Goal: Task Accomplishment & Management: Complete application form

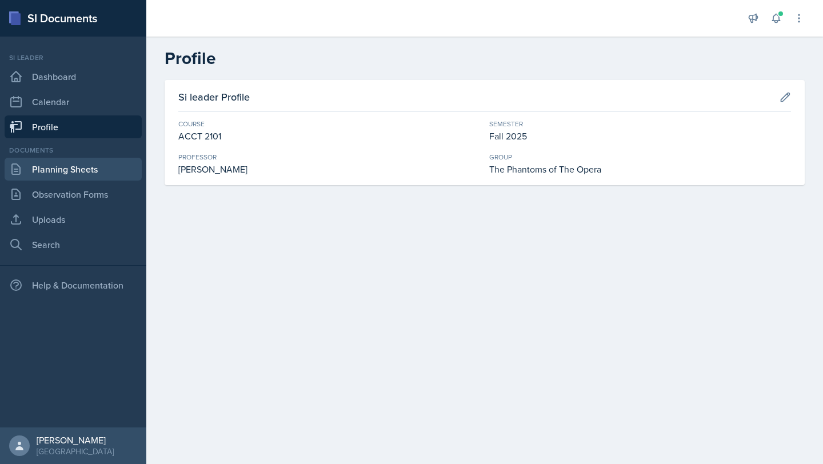
click at [93, 178] on link "Planning Sheets" at bounding box center [73, 169] width 137 height 23
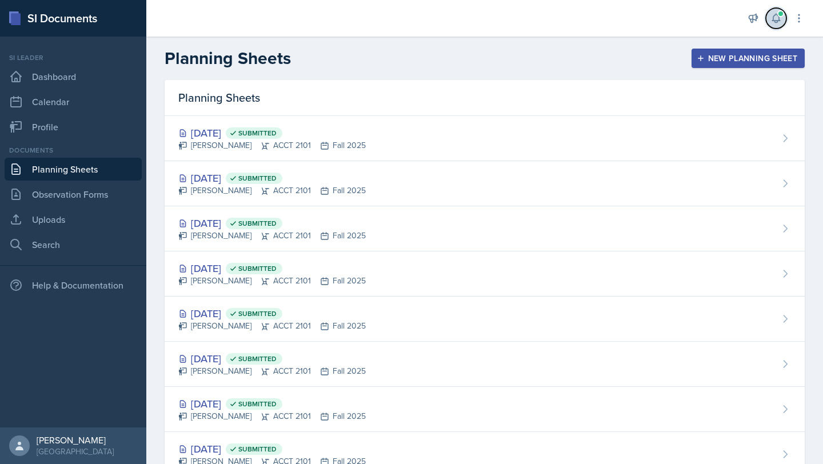
click at [779, 21] on icon at bounding box center [775, 18] width 7 height 9
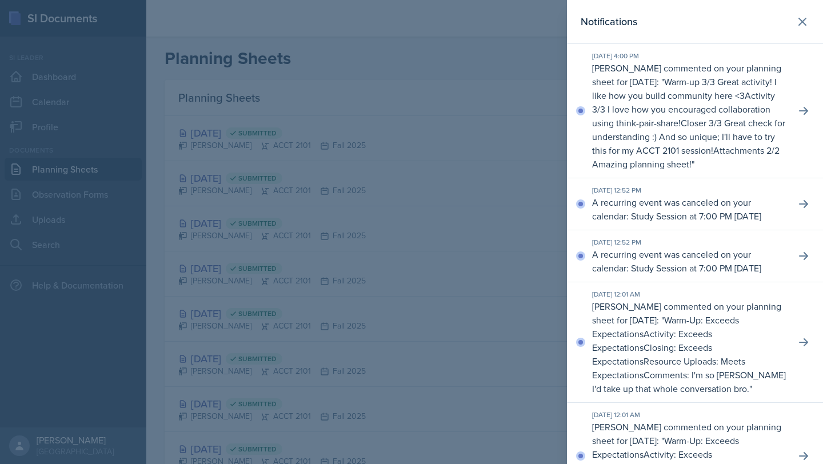
click at [664, 110] on p "Activity 3/3 I love how you encouraged collaboration using think-pair-share!" at bounding box center [683, 109] width 183 height 40
click at [796, 117] on button at bounding box center [803, 111] width 21 height 21
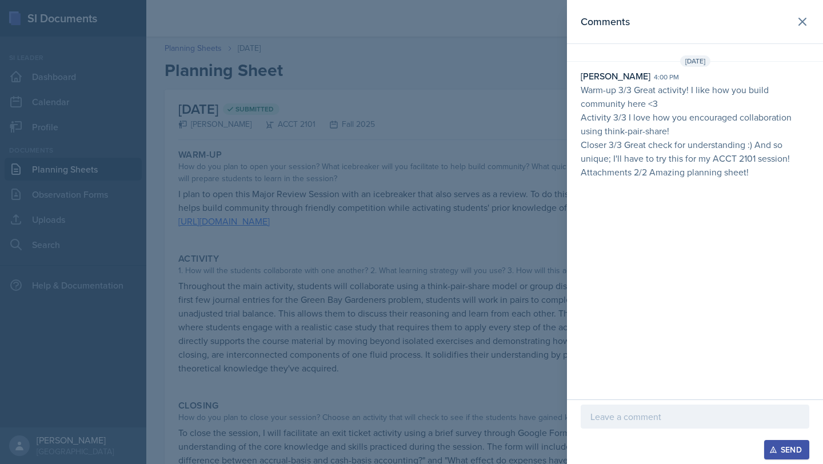
click at [486, 282] on div at bounding box center [411, 232] width 823 height 464
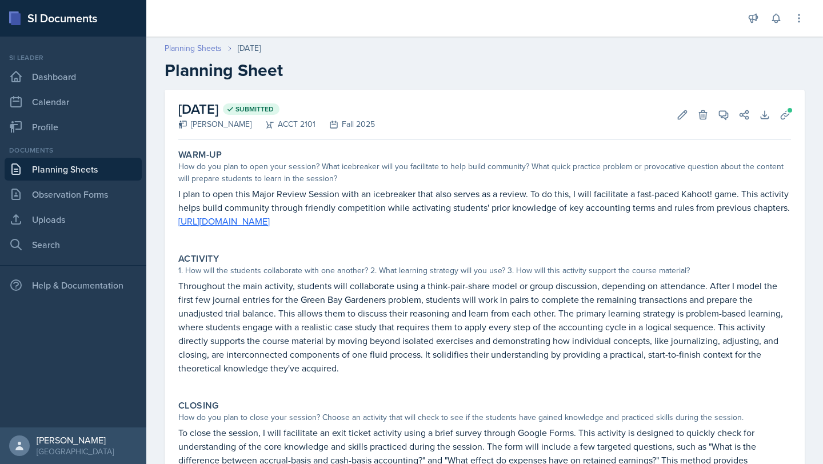
click at [204, 54] on link "Planning Sheets" at bounding box center [193, 48] width 57 height 12
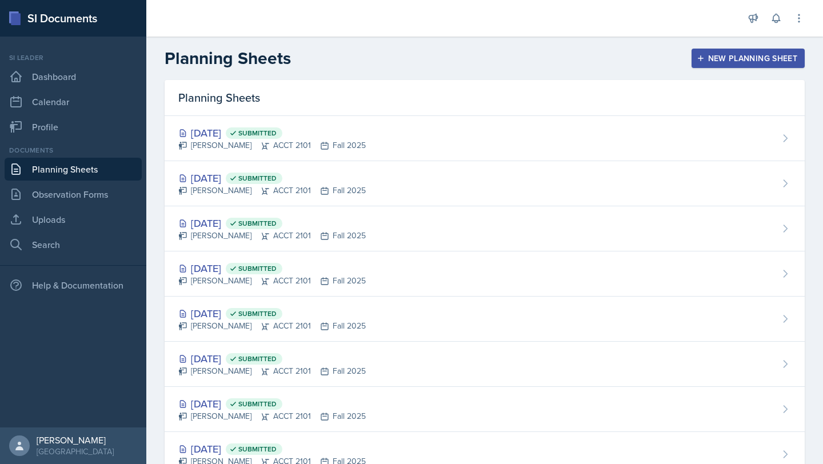
click at [747, 47] on header "Planning Sheets New Planning Sheet" at bounding box center [484, 58] width 677 height 43
click at [744, 59] on div "New Planning Sheet" at bounding box center [748, 58] width 98 height 9
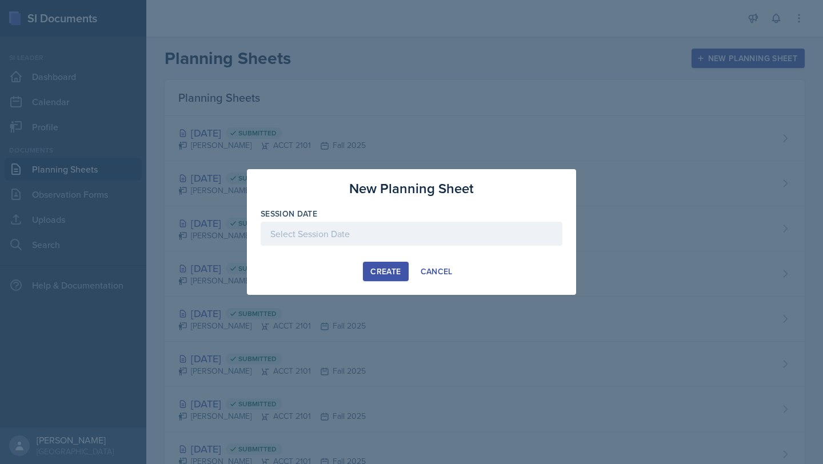
click at [384, 239] on div at bounding box center [412, 234] width 302 height 24
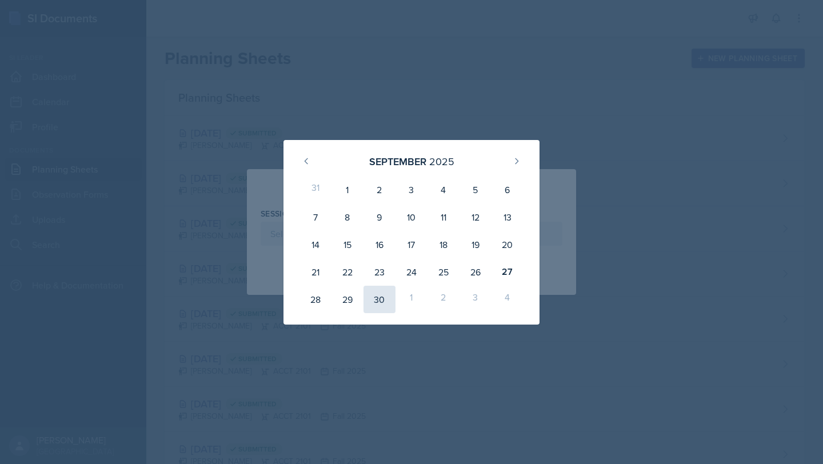
click at [375, 301] on div "30" at bounding box center [380, 299] width 32 height 27
type input "[DATE]"
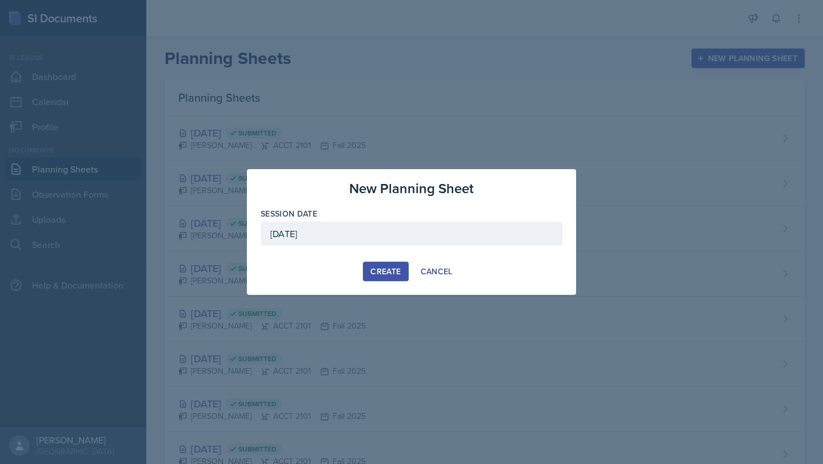
click at [372, 274] on div "Create" at bounding box center [385, 271] width 30 height 9
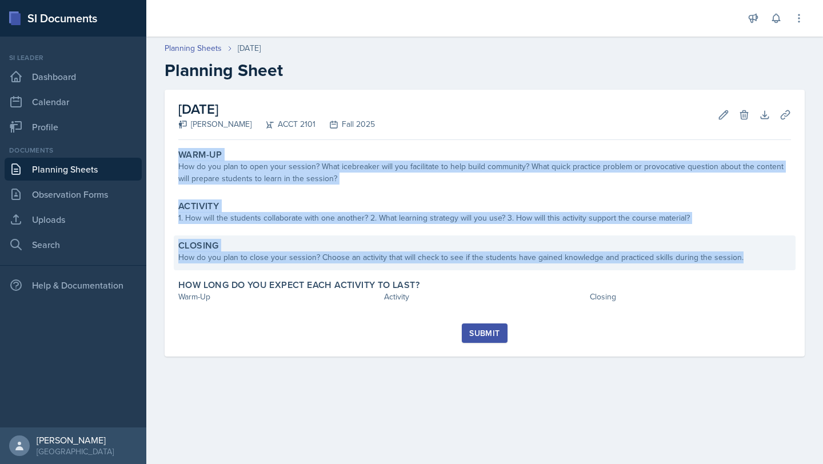
drag, startPoint x: 178, startPoint y: 154, endPoint x: 735, endPoint y: 253, distance: 565.6
click at [735, 253] on div "Warm-Up How do you plan to open your session? What icebreaker will you facilita…" at bounding box center [484, 234] width 613 height 179
copy div "Warm-Up How do you plan to open your session? What icebreaker will you facilita…"
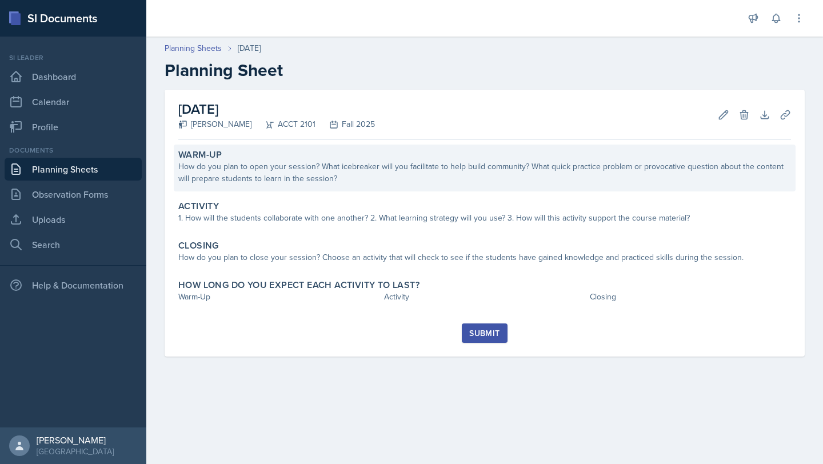
click at [307, 174] on div "How do you plan to open your session? What icebreaker will you facilitate to he…" at bounding box center [484, 173] width 613 height 24
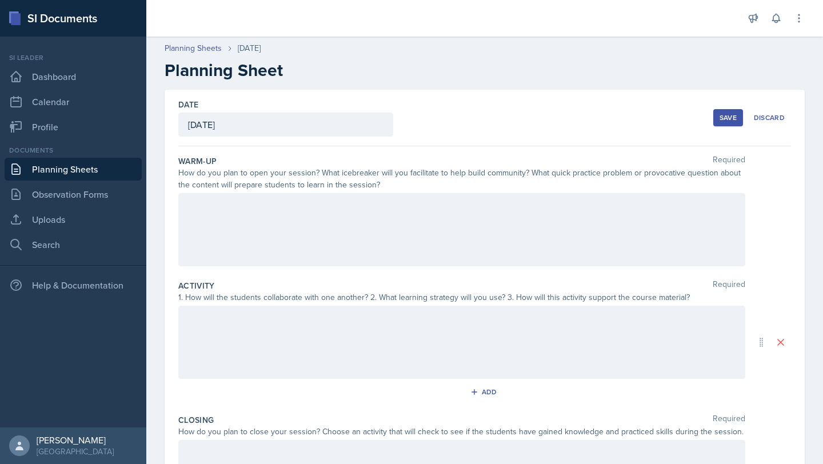
click at [238, 228] on div at bounding box center [461, 229] width 567 height 73
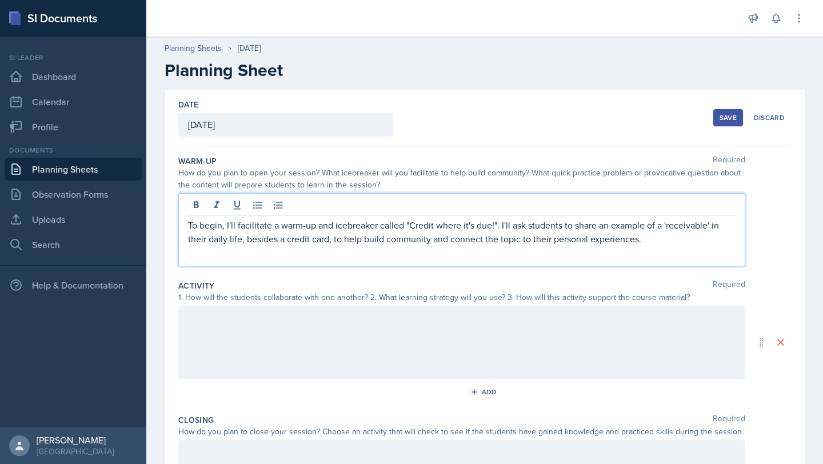
click at [290, 361] on div at bounding box center [461, 342] width 567 height 73
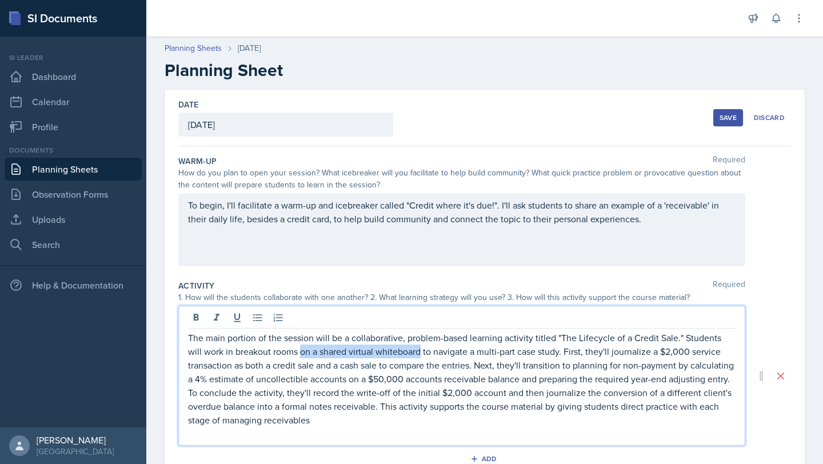
drag, startPoint x: 301, startPoint y: 354, endPoint x: 421, endPoint y: 356, distance: 120.1
click at [421, 356] on p "The main portion of the session will be a collaborative, problem-based learning…" at bounding box center [462, 379] width 548 height 96
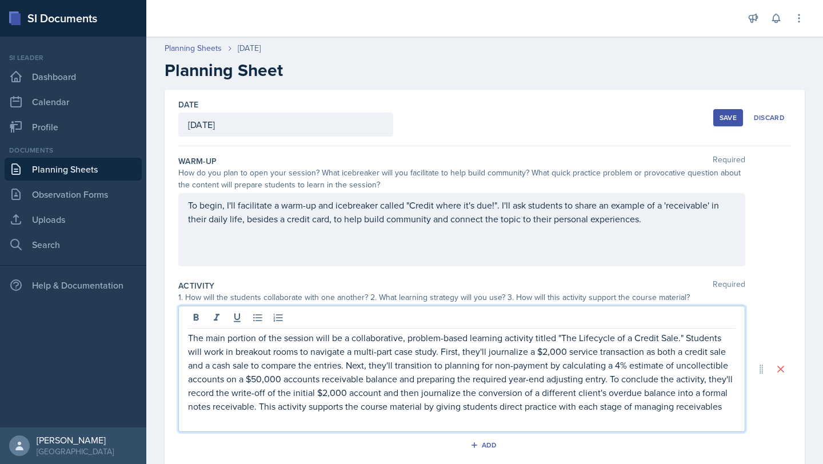
click at [440, 352] on p "The main portion of the session will be a collaborative, problem-based learning…" at bounding box center [462, 372] width 548 height 82
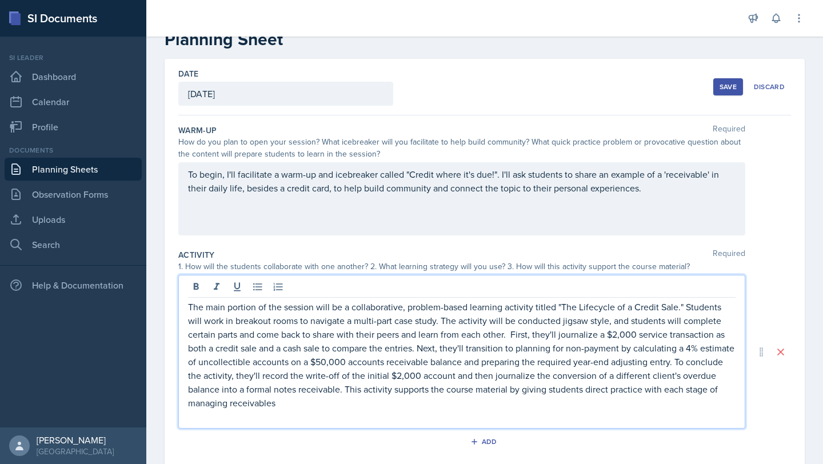
scroll to position [34, 0]
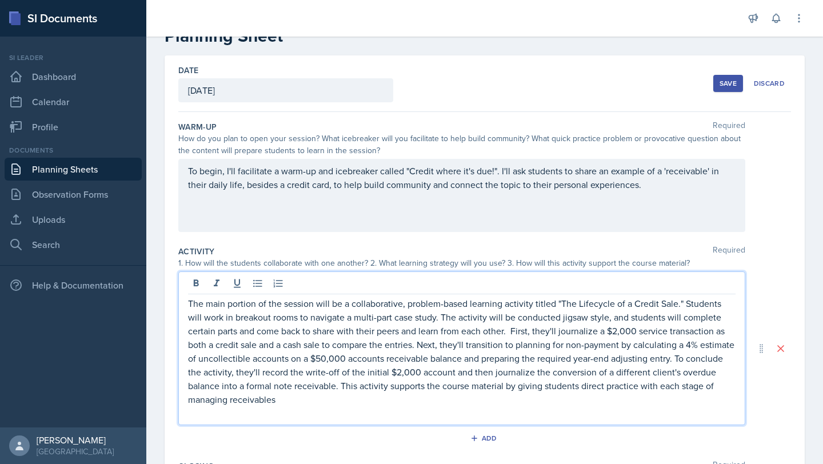
click at [284, 405] on p "The main portion of the session will be a collaborative, problem-based learning…" at bounding box center [462, 352] width 548 height 110
click at [636, 186] on p "To begin, I'll facilitate a warm-up and icebreaker called "Credit where it's du…" at bounding box center [462, 177] width 548 height 27
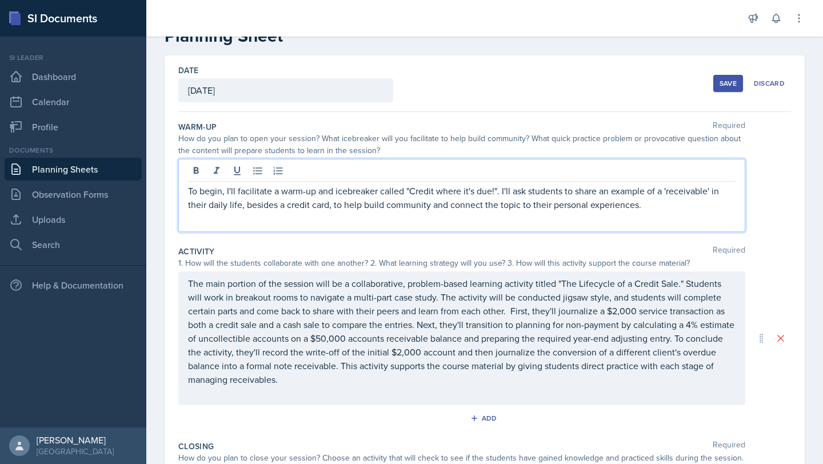
click at [449, 209] on p "To begin, I'll facilitate a warm-up and icebreaker called "Credit where it's du…" at bounding box center [462, 197] width 548 height 27
click at [635, 215] on p at bounding box center [462, 219] width 548 height 14
click at [631, 205] on p "To begin, I'll facilitate a warm-up and icebreaker called "Credit where it's du…" at bounding box center [462, 197] width 548 height 27
click at [680, 190] on p "To begin, I'll facilitate a warm-up and icebreaker called "Credit where it's du…" at bounding box center [462, 197] width 548 height 27
click at [664, 205] on p "To begin, I'll facilitate a warm-up and icebreaker called "Credit where it's du…" at bounding box center [462, 197] width 548 height 27
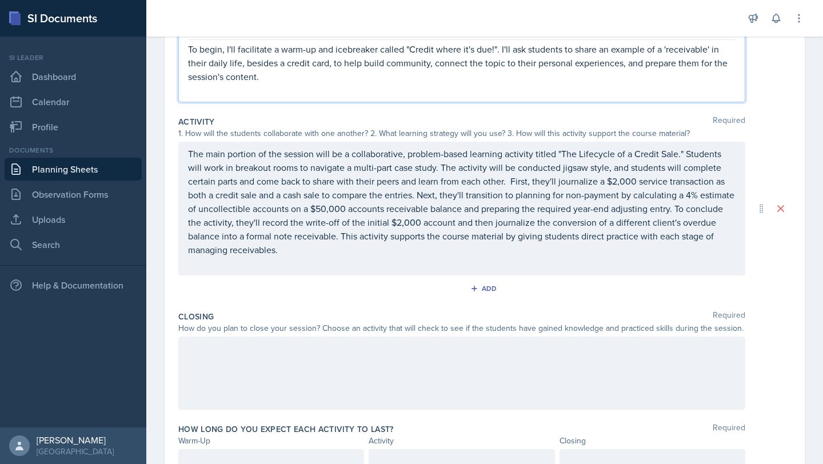
scroll to position [231, 0]
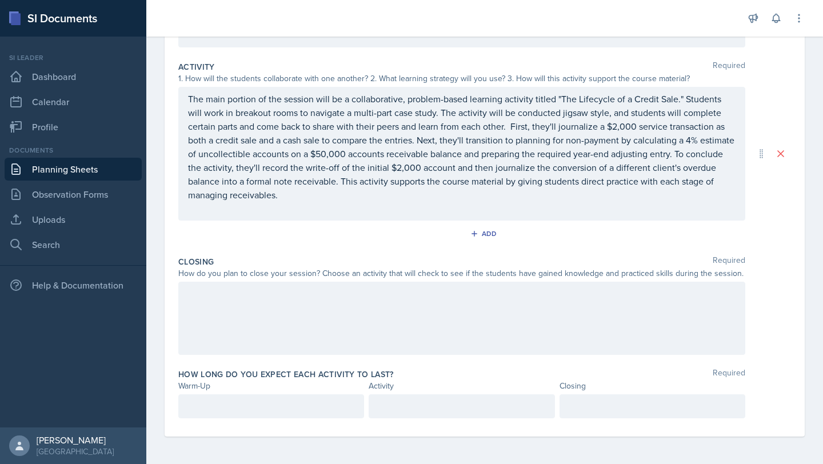
click at [269, 306] on div at bounding box center [461, 318] width 567 height 73
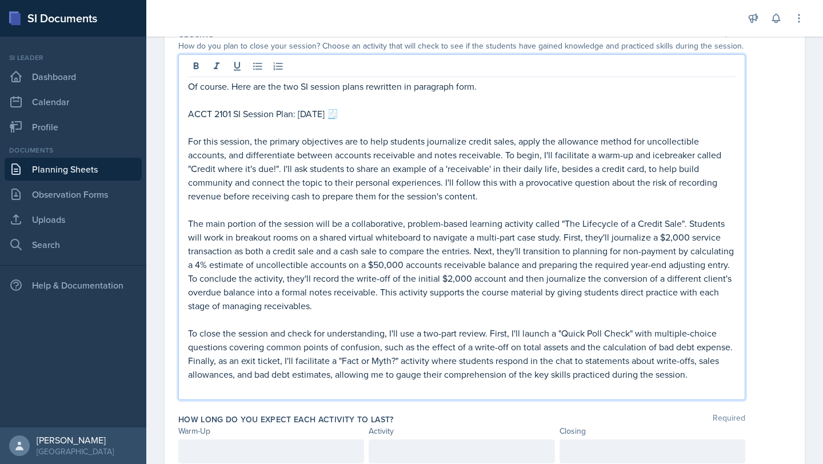
scroll to position [438, 0]
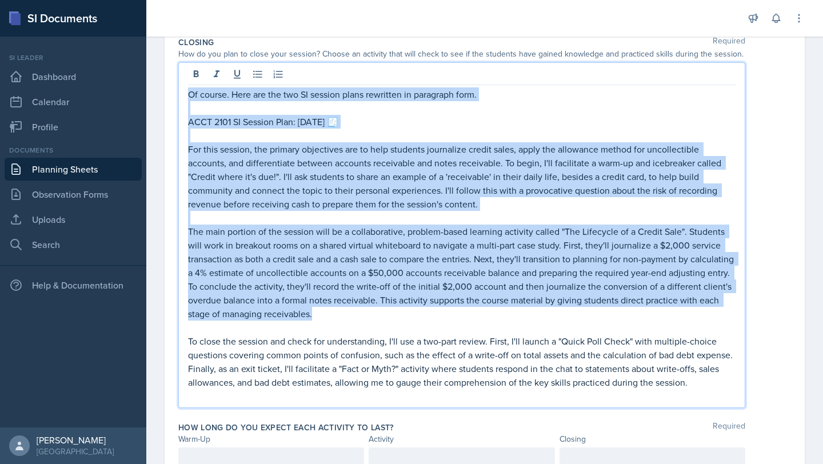
drag, startPoint x: 329, startPoint y: 317, endPoint x: 188, endPoint y: 94, distance: 264.4
click at [188, 94] on div "Of course. Here are the two SI session plans rewritten in paragraph form. ACCT …" at bounding box center [462, 245] width 548 height 316
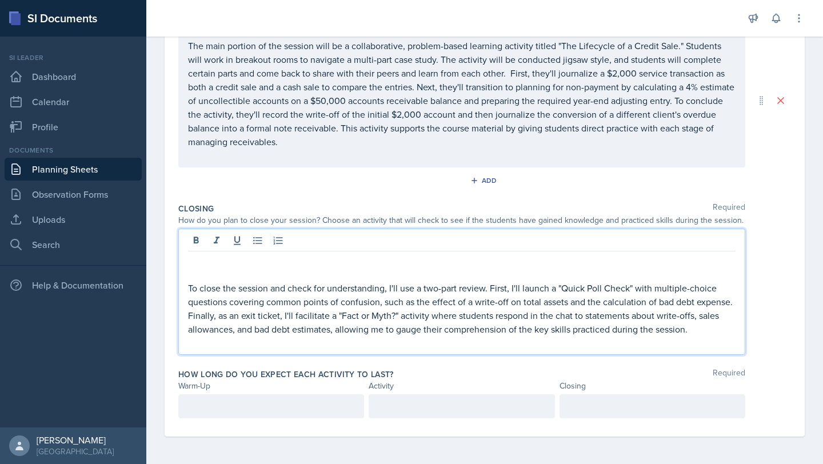
scroll to position [258, 0]
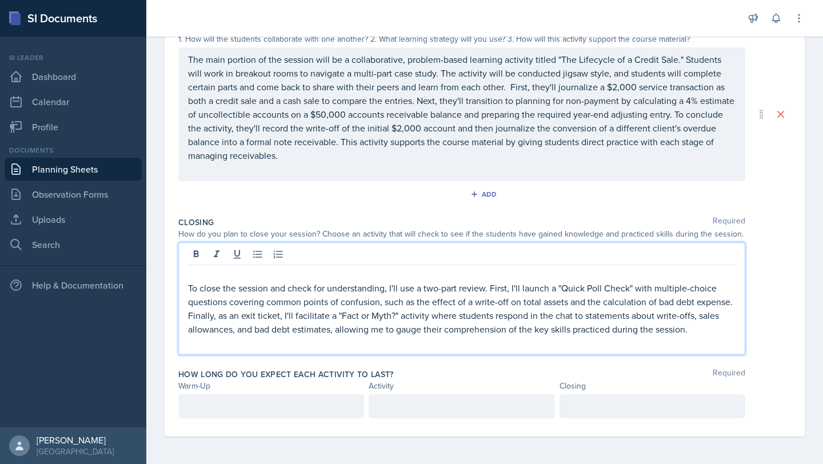
click at [186, 288] on div "To close the session and check for understanding, I'll use a two-part review. F…" at bounding box center [461, 298] width 567 height 113
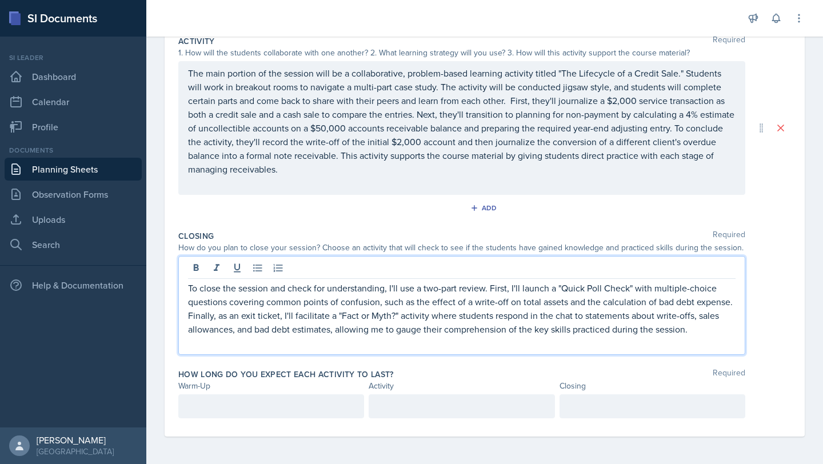
click at [239, 399] on div at bounding box center [271, 406] width 186 height 24
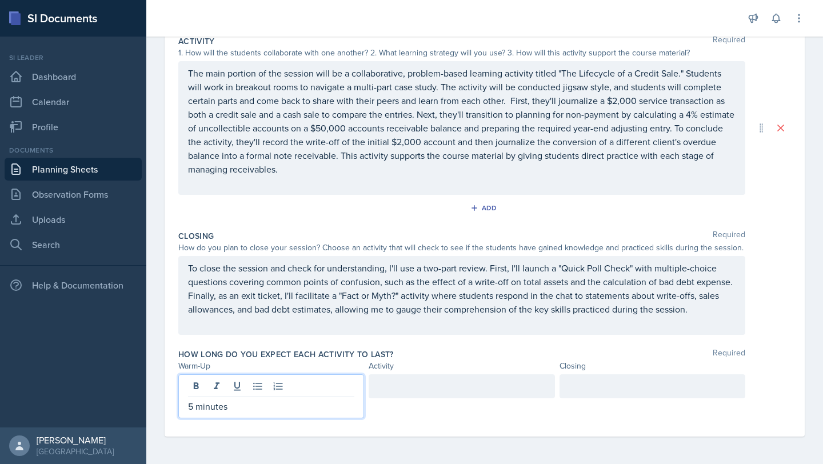
click at [382, 393] on div at bounding box center [462, 386] width 186 height 24
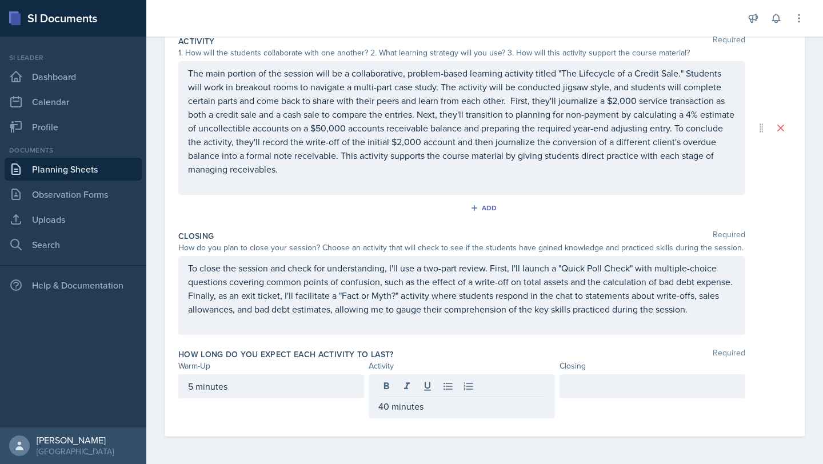
click at [636, 397] on div at bounding box center [653, 386] width 186 height 24
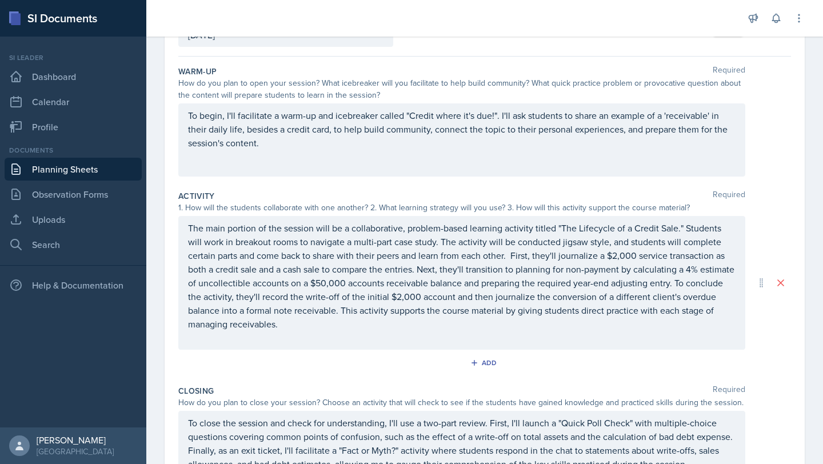
scroll to position [0, 0]
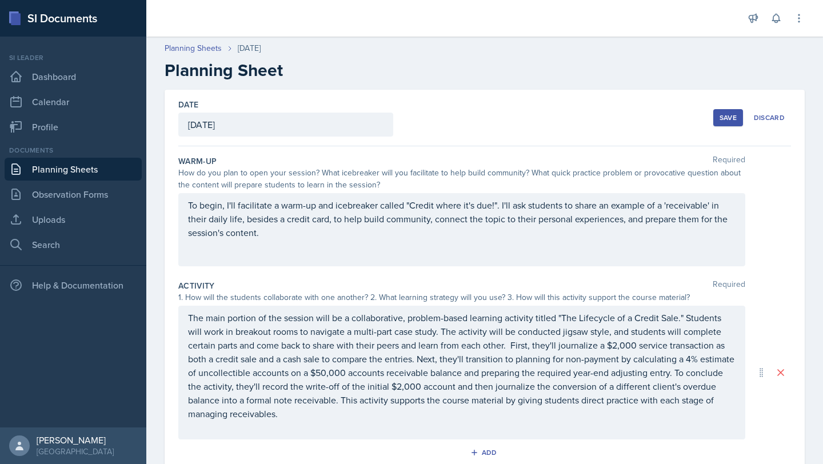
click at [720, 119] on div "Save" at bounding box center [728, 117] width 17 height 9
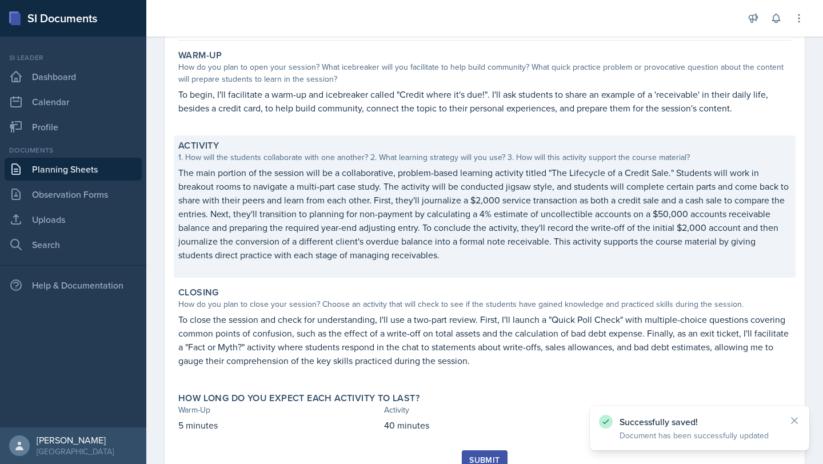
scroll to position [146, 0]
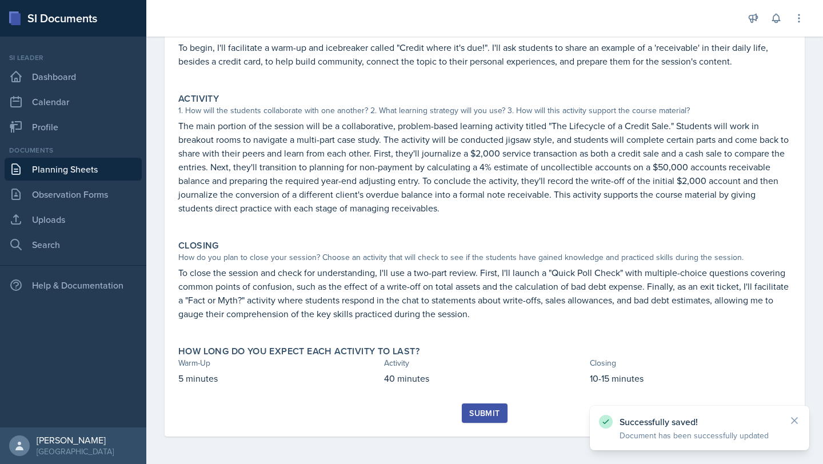
click at [476, 409] on div "Submit" at bounding box center [484, 413] width 30 height 9
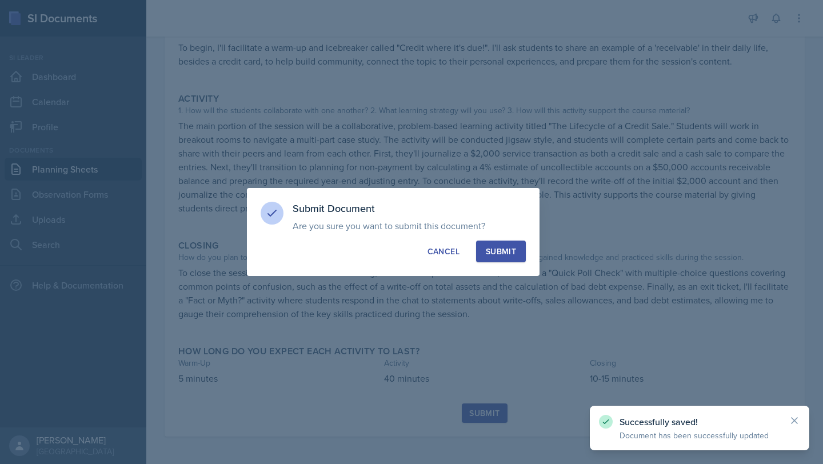
click at [490, 250] on div "Submit" at bounding box center [501, 251] width 30 height 11
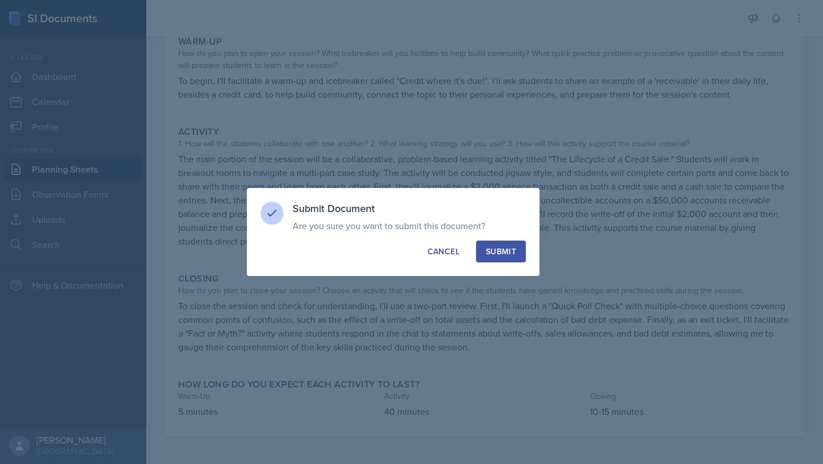
scroll to position [113, 0]
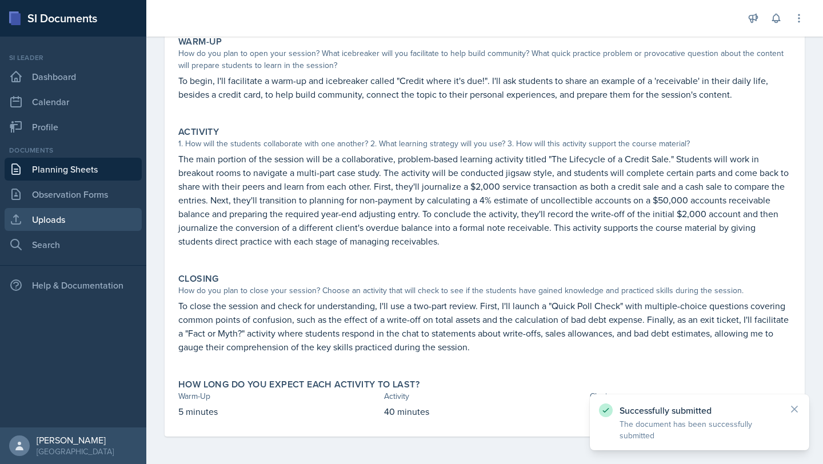
click at [65, 228] on link "Uploads" at bounding box center [73, 219] width 137 height 23
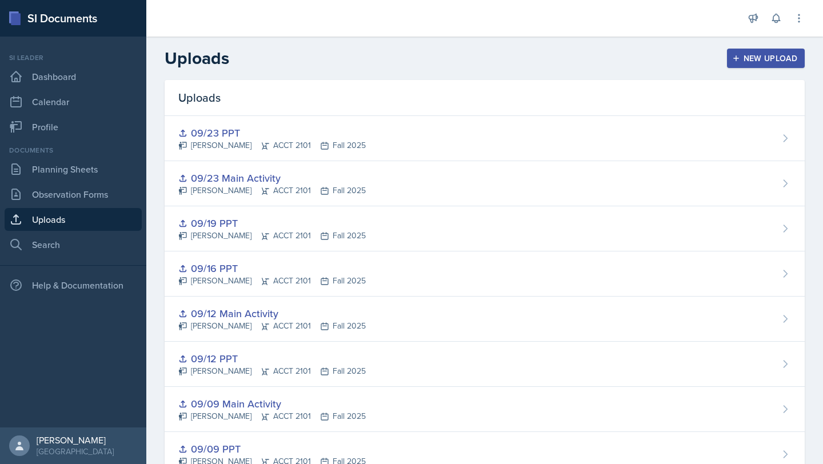
click at [746, 54] on div "New Upload" at bounding box center [766, 58] width 63 height 9
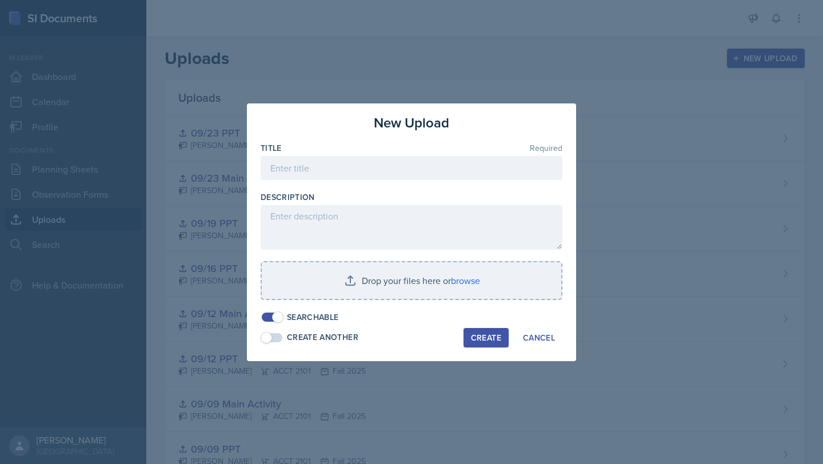
click at [414, 181] on div at bounding box center [412, 185] width 302 height 11
click at [399, 170] on input at bounding box center [412, 168] width 302 height 24
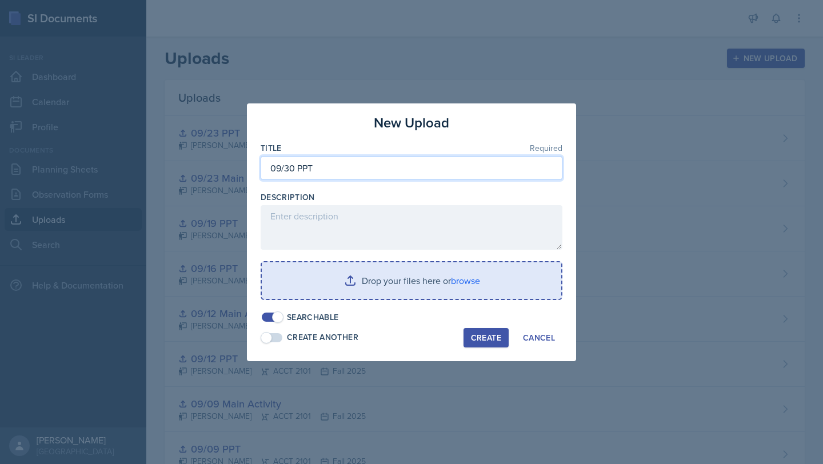
type input "09/30 PPT"
click at [473, 284] on input "file" at bounding box center [412, 280] width 300 height 37
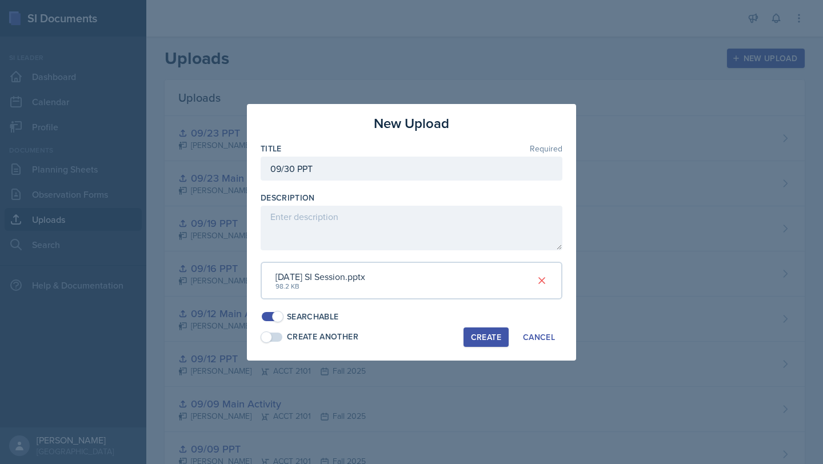
click at [485, 330] on button "Create" at bounding box center [486, 337] width 45 height 19
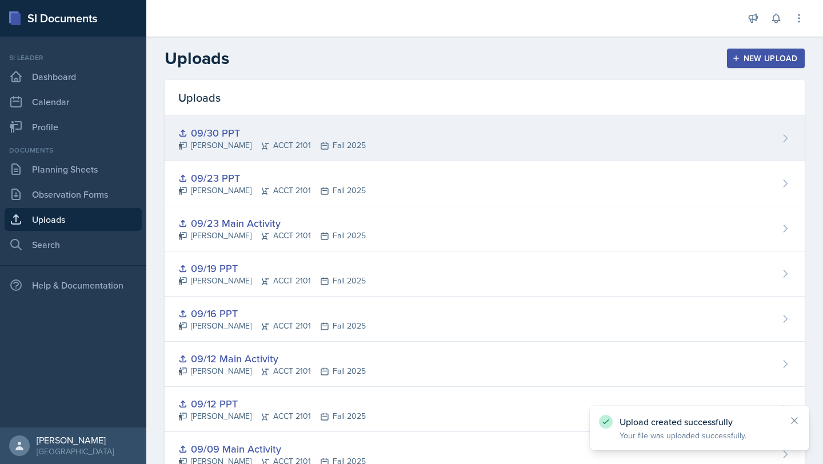
click at [357, 130] on div "09/30 PPT [PERSON_NAME] ACCT 2101 Fall 2025" at bounding box center [485, 138] width 640 height 45
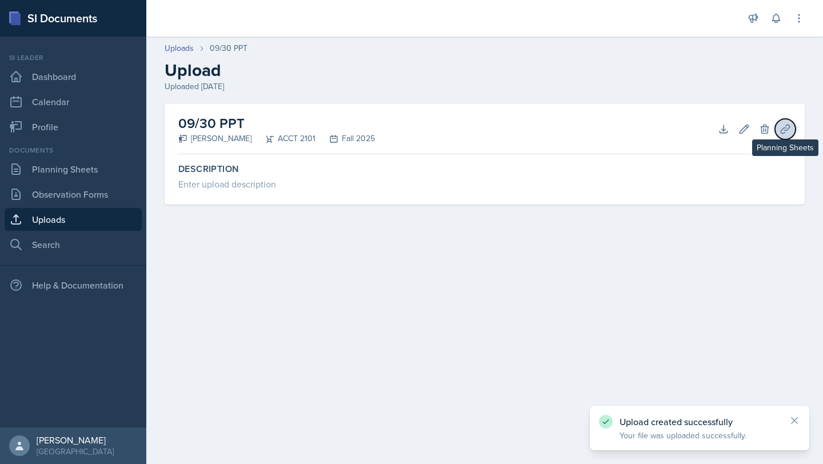
click at [779, 134] on button "Planning Sheets" at bounding box center [785, 129] width 21 height 21
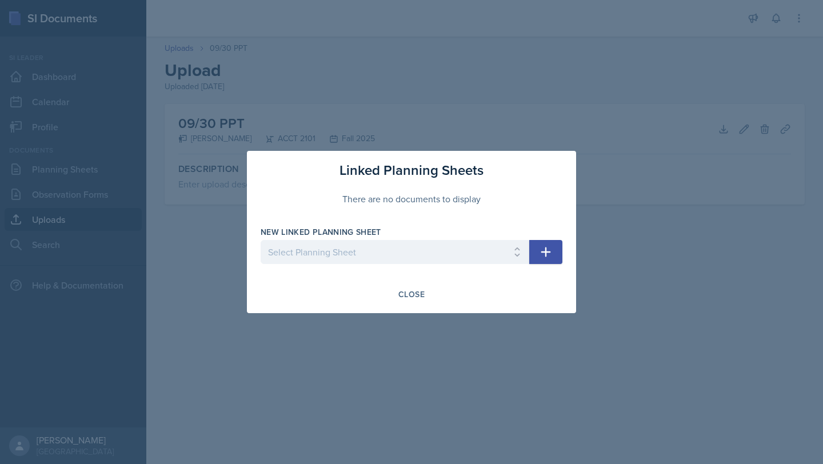
click at [560, 250] on button "button" at bounding box center [545, 252] width 33 height 24
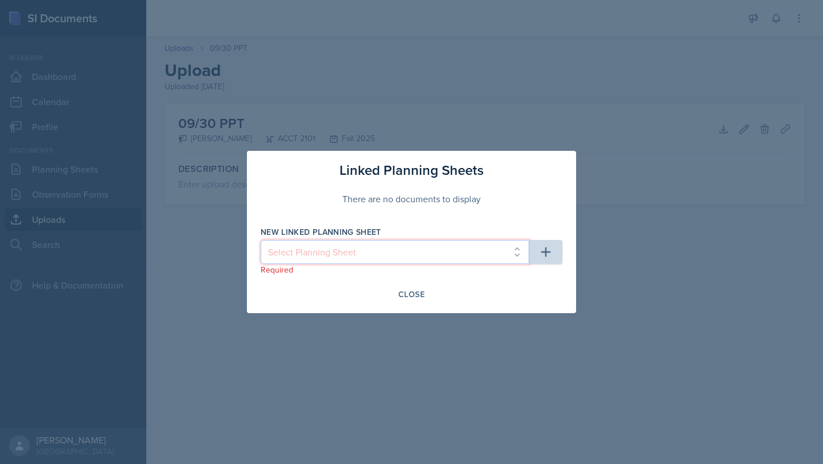
click at [502, 255] on select "Select Planning Sheet [DATE] [DATE] [DATE] [DATE] [DATE] [DATE] [DATE] [DATE] […" at bounding box center [395, 252] width 269 height 24
select select "d2b2473c-e001-42d1-941b-deeea5ae5c7f"
click at [261, 240] on select "Select Planning Sheet [DATE] [DATE] [DATE] [DATE] [DATE] [DATE] [DATE] [DATE] […" at bounding box center [395, 252] width 269 height 24
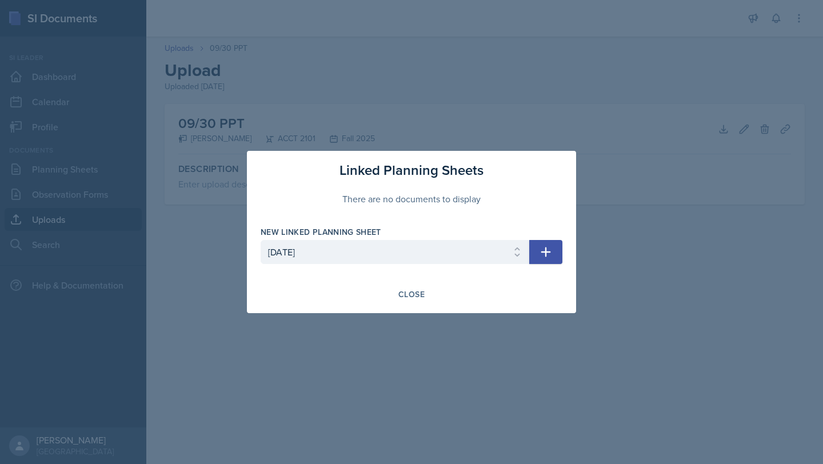
click at [550, 251] on icon "button" at bounding box center [546, 253] width 10 height 10
select select
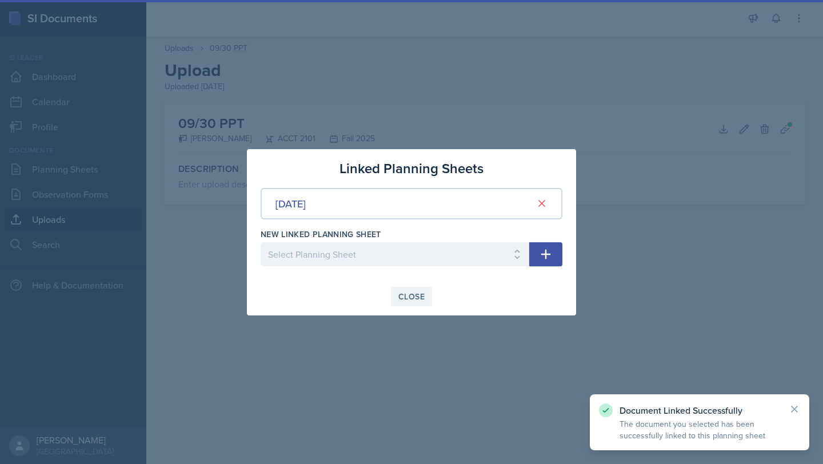
click at [410, 295] on div "Close" at bounding box center [411, 296] width 26 height 9
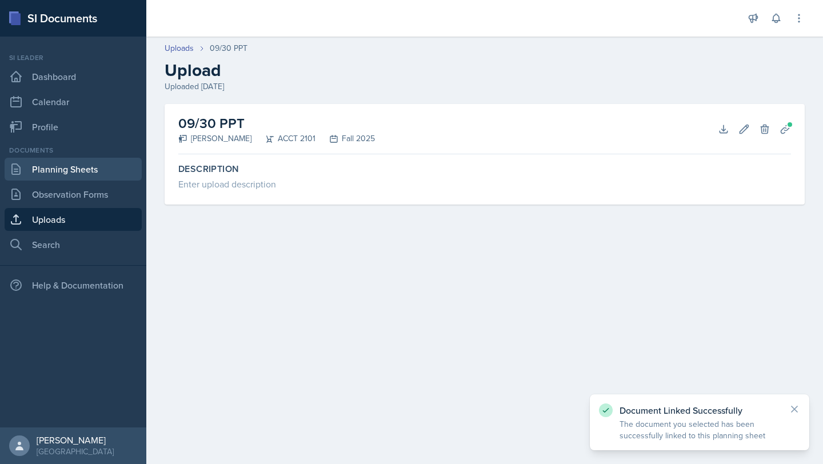
click at [114, 172] on link "Planning Sheets" at bounding box center [73, 169] width 137 height 23
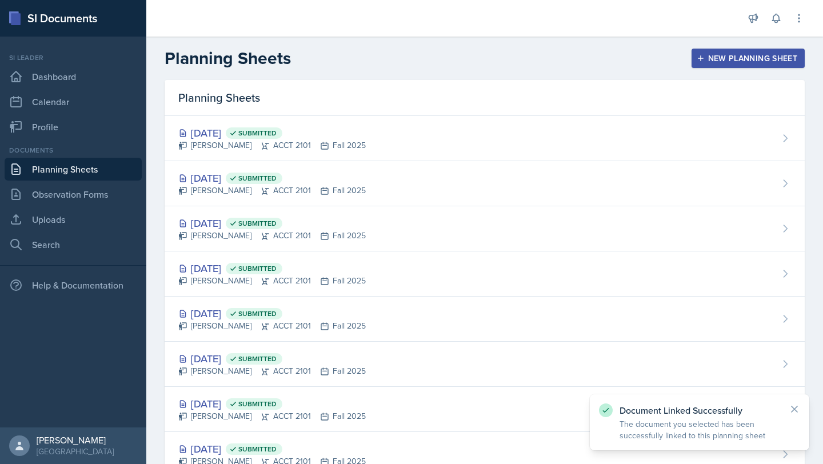
click at [700, 64] on button "New Planning Sheet" at bounding box center [748, 58] width 113 height 19
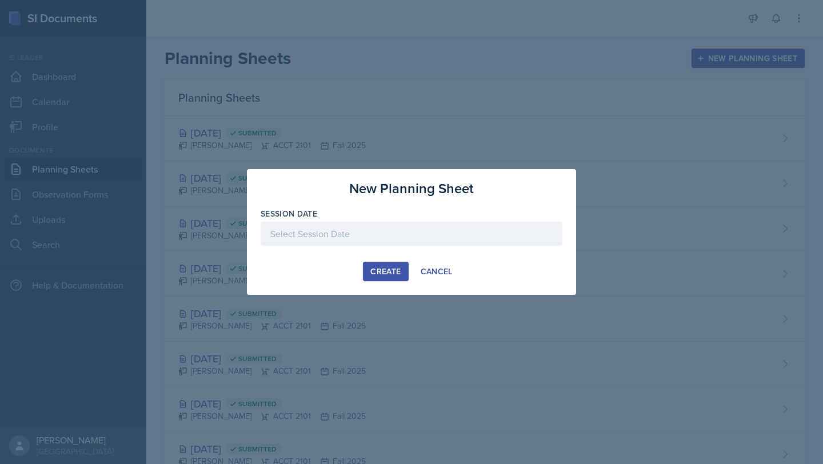
click at [396, 234] on div at bounding box center [412, 234] width 302 height 24
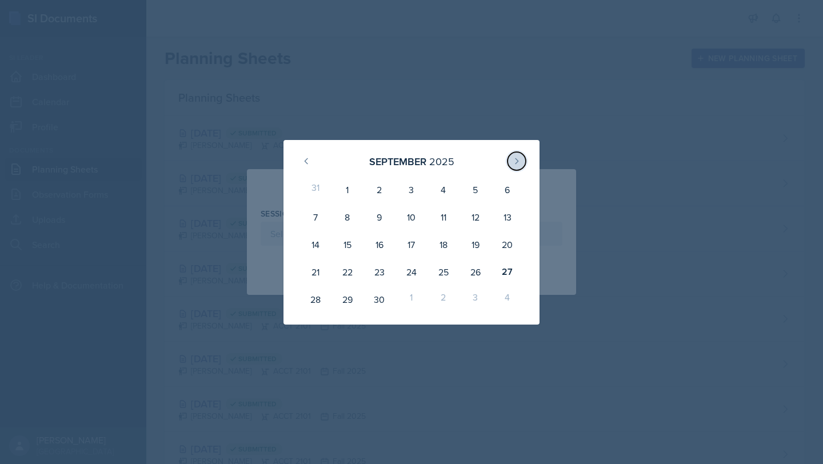
click at [517, 153] on button at bounding box center [517, 161] width 18 height 18
click at [479, 189] on div "3" at bounding box center [476, 189] width 32 height 27
type input "[DATE]"
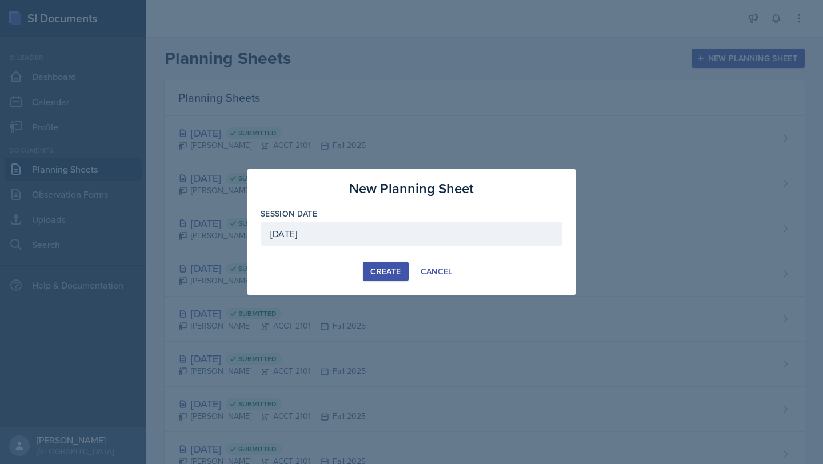
click at [376, 267] on div "Create" at bounding box center [385, 271] width 30 height 9
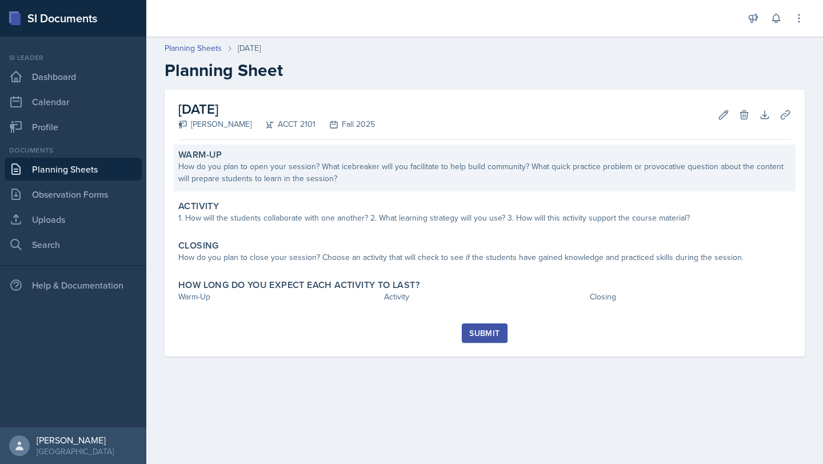
click at [262, 179] on div "How do you plan to open your session? What icebreaker will you facilitate to he…" at bounding box center [484, 173] width 613 height 24
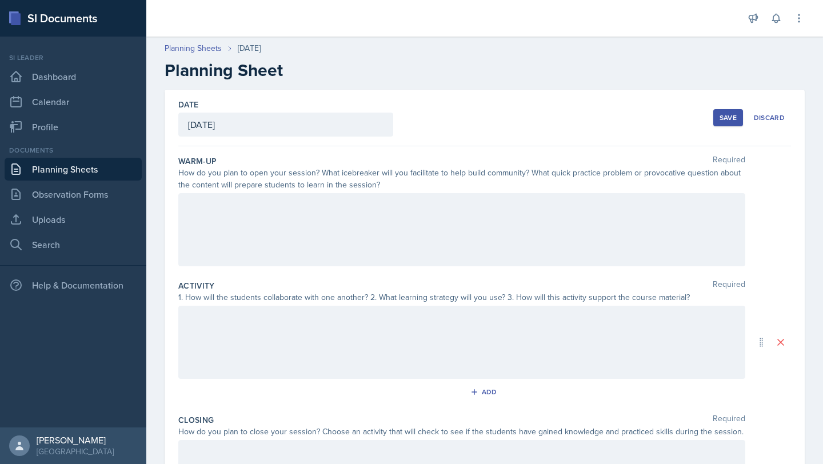
click at [290, 219] on div at bounding box center [461, 229] width 567 height 73
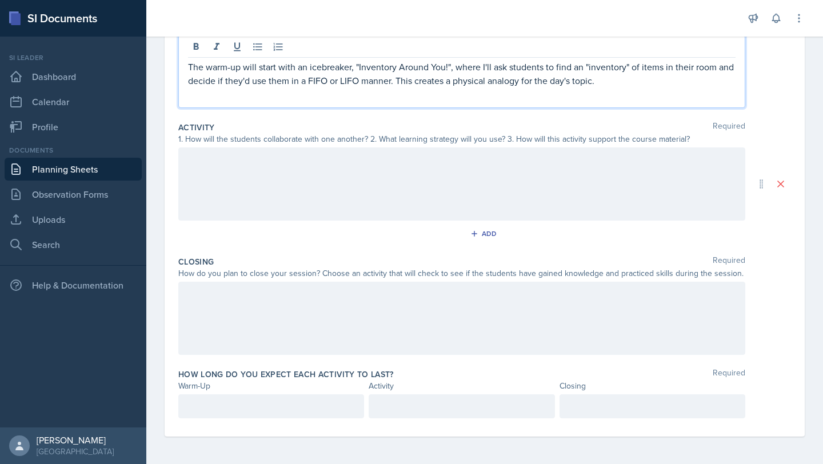
scroll to position [178, 0]
click at [249, 401] on p at bounding box center [271, 407] width 166 height 14
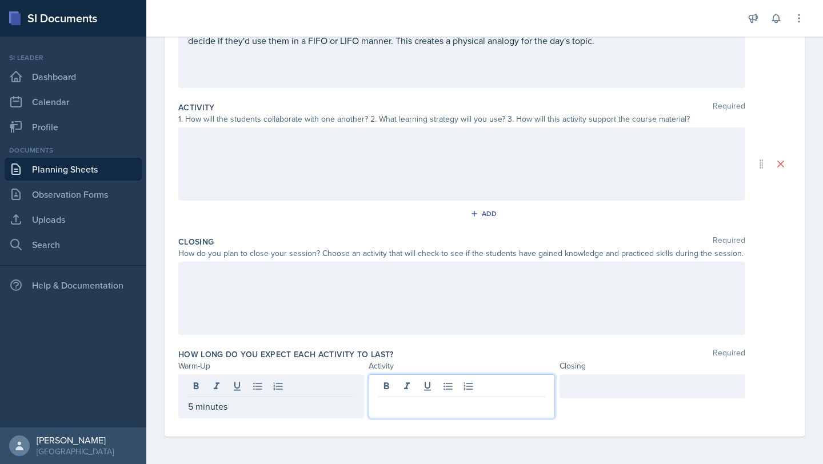
click at [408, 381] on div at bounding box center [462, 396] width 186 height 44
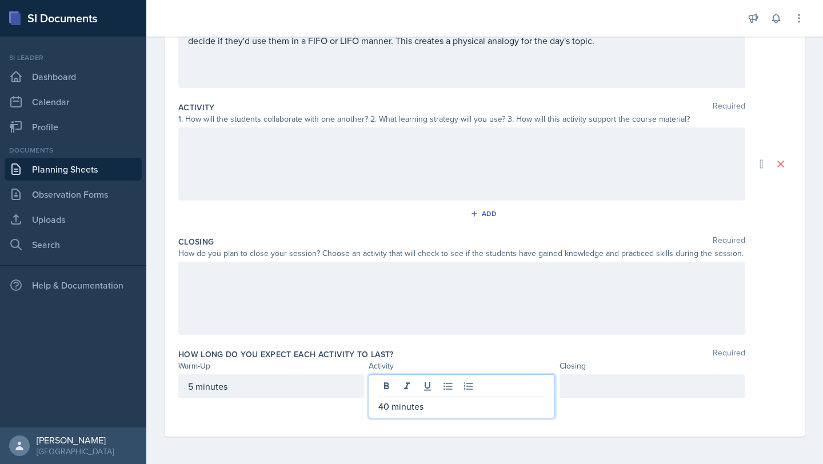
click at [592, 382] on div at bounding box center [653, 386] width 186 height 24
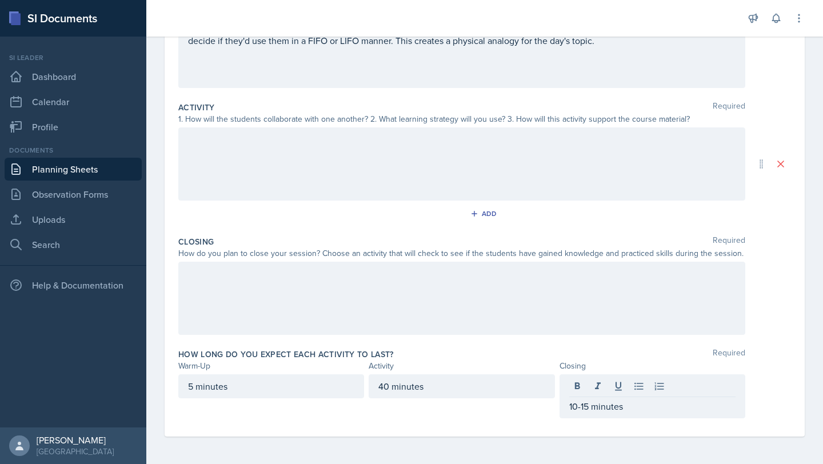
click at [418, 163] on div at bounding box center [461, 163] width 567 height 73
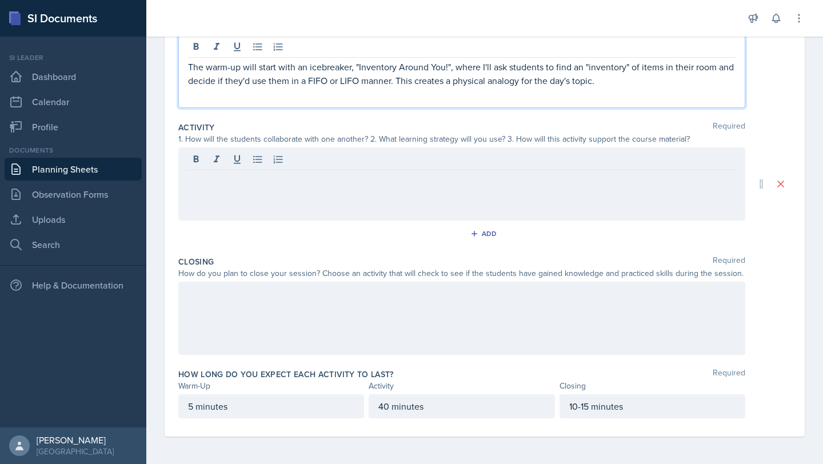
click at [597, 70] on div "The warm-up will start with an icebreaker, "Inventory Around You!", where I'll …" at bounding box center [462, 80] width 548 height 41
click at [600, 86] on p "The warm-up will start with an icebreaker, "Inventory Around You!", where I'll …" at bounding box center [462, 73] width 548 height 27
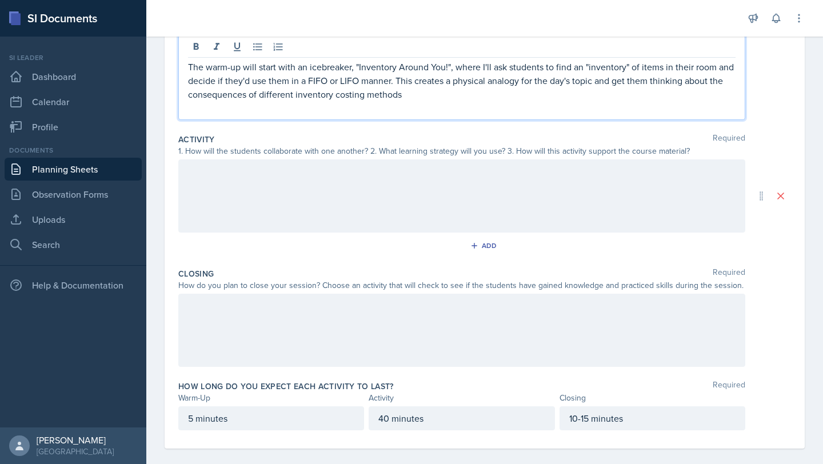
click at [625, 81] on p "The warm-up will start with an icebreaker, "Inventory Around You!", where I'll …" at bounding box center [462, 80] width 548 height 41
drag, startPoint x: 257, startPoint y: 97, endPoint x: 186, endPoint y: 97, distance: 70.3
click at [186, 97] on div "The warm-up will start with an icebreaker, "Inventory Around You!", where I'll …" at bounding box center [461, 77] width 567 height 85
click at [422, 102] on p at bounding box center [462, 108] width 548 height 14
click at [420, 99] on p "The warm-up will start with an icebreaker, "Inventory Around You!", where I'll …" at bounding box center [462, 80] width 548 height 41
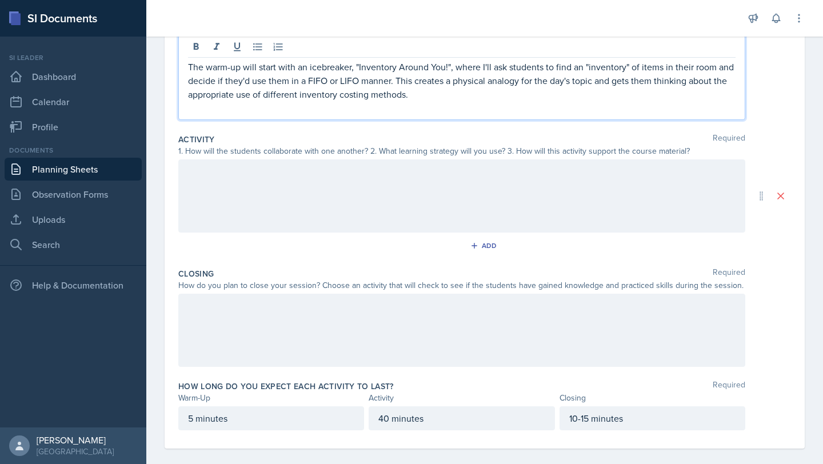
click at [340, 184] on div at bounding box center [461, 195] width 567 height 73
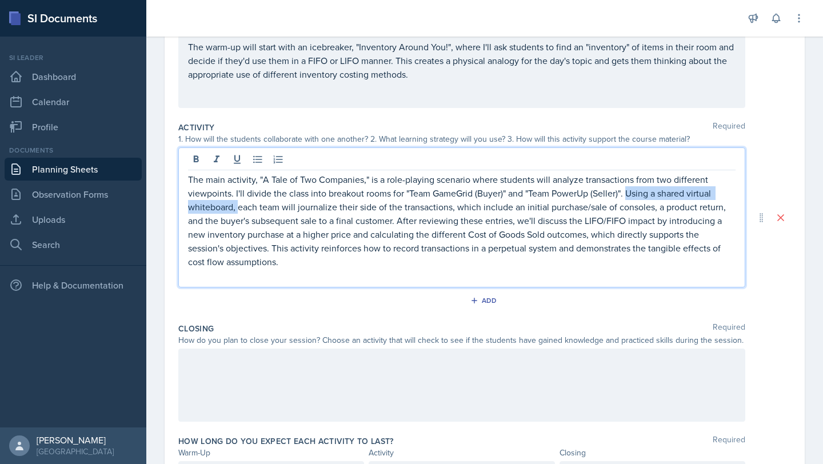
drag, startPoint x: 237, startPoint y: 208, endPoint x: 628, endPoint y: 193, distance: 390.7
click at [628, 193] on p "The main activity, "A Tale of Two Companies," is a role-playing scenario where …" at bounding box center [462, 221] width 548 height 96
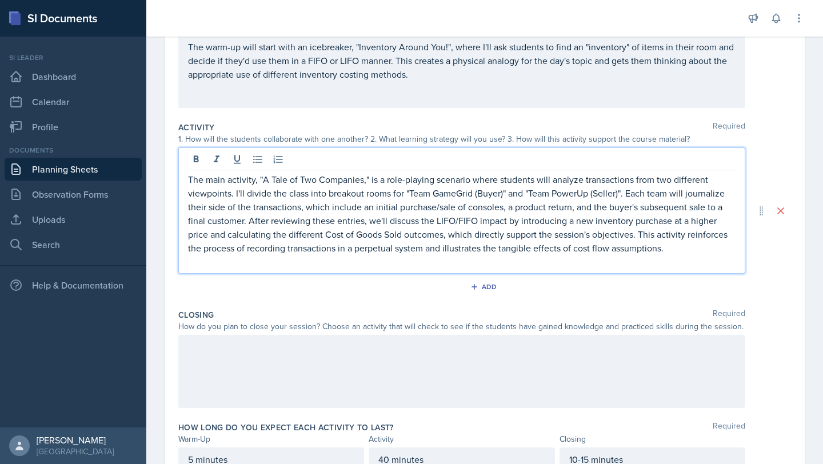
click at [324, 353] on div at bounding box center [461, 371] width 567 height 73
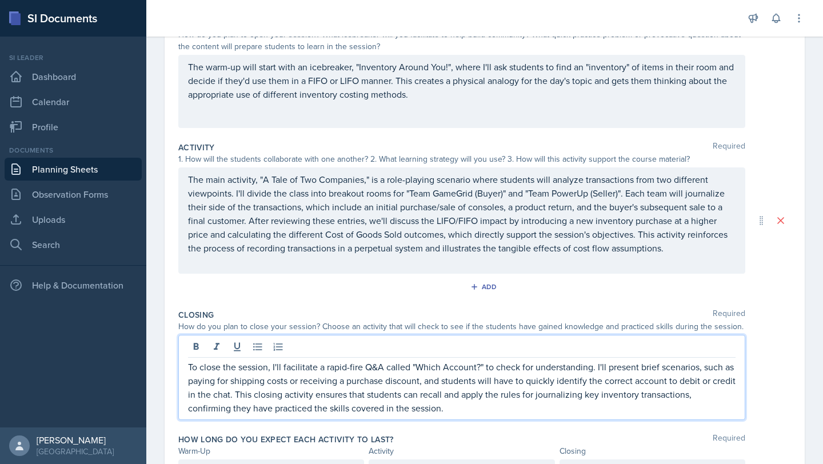
scroll to position [204, 0]
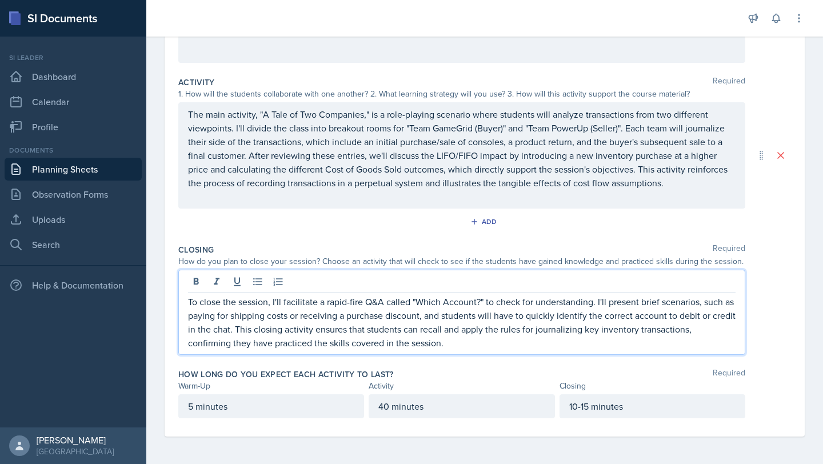
click at [636, 407] on p "10-15 minutes" at bounding box center [652, 407] width 166 height 14
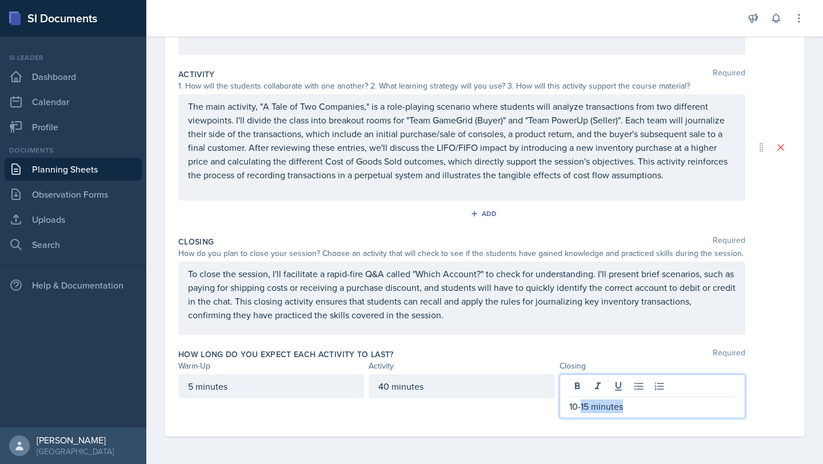
drag, startPoint x: 636, startPoint y: 407, endPoint x: 581, endPoint y: 406, distance: 54.9
click at [581, 406] on p "10-15 minutes" at bounding box center [652, 407] width 166 height 14
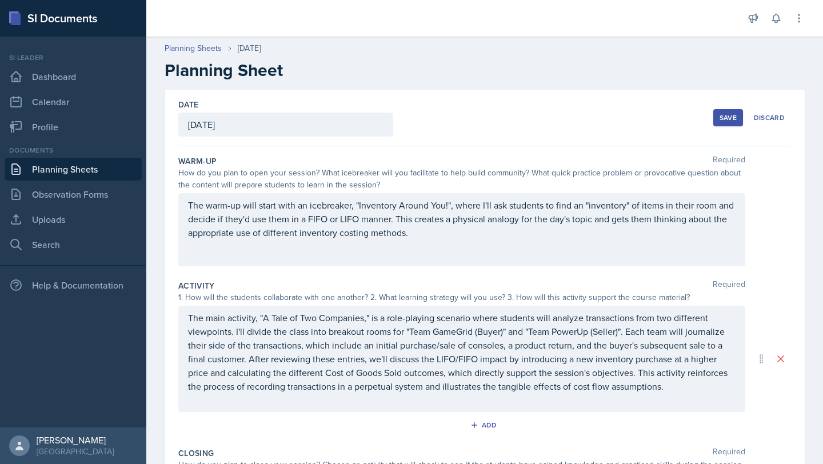
click at [723, 118] on div "Save" at bounding box center [728, 117] width 17 height 9
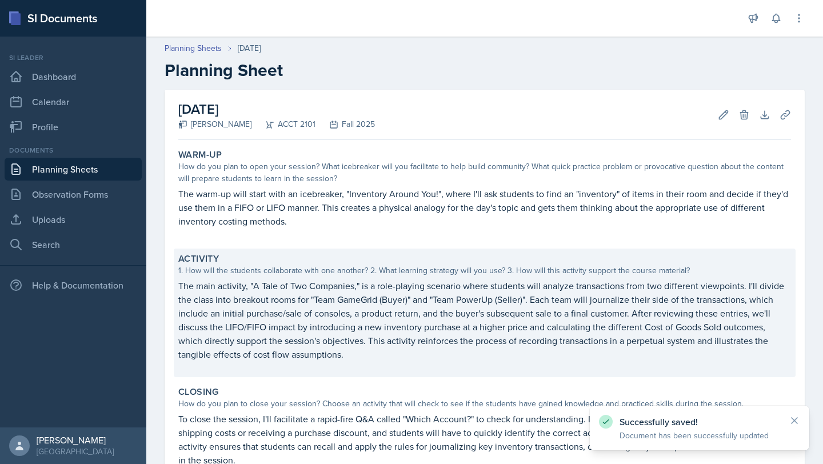
scroll to position [135, 0]
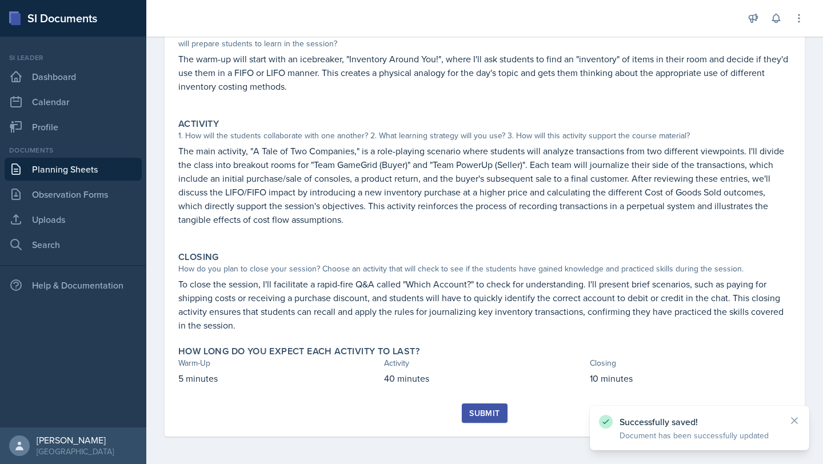
click at [475, 414] on div "Submit" at bounding box center [484, 413] width 30 height 9
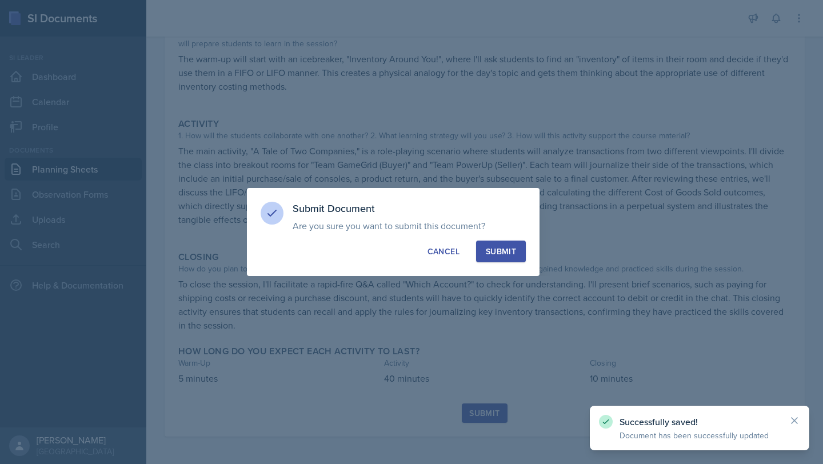
click at [513, 251] on div "Submit" at bounding box center [501, 251] width 30 height 11
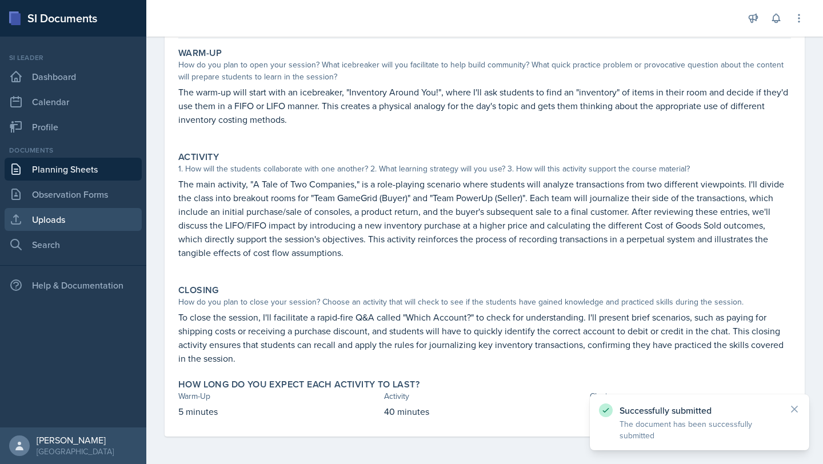
click at [105, 226] on link "Uploads" at bounding box center [73, 219] width 137 height 23
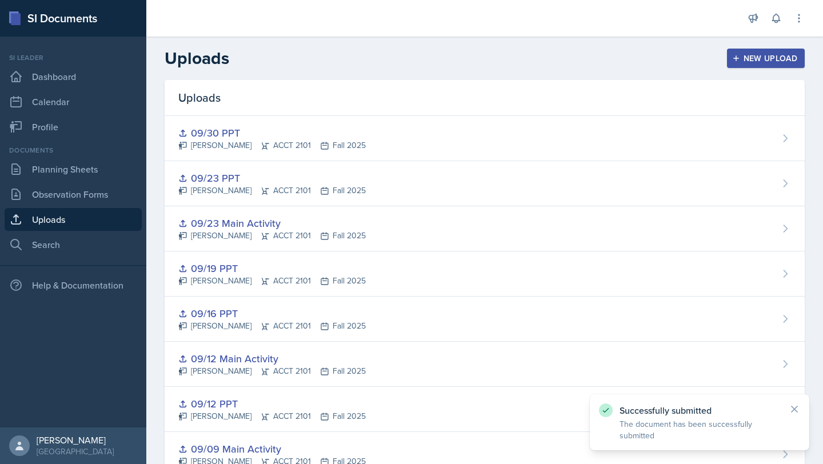
click at [745, 54] on div "New Upload" at bounding box center [766, 58] width 63 height 9
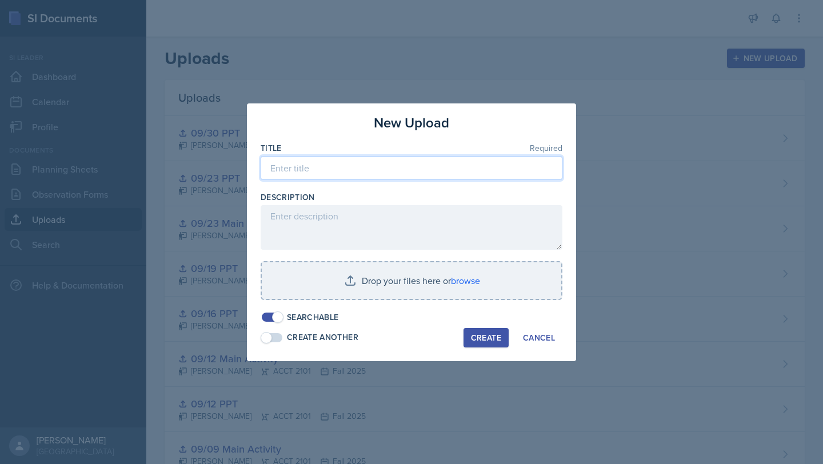
click at [417, 169] on input at bounding box center [412, 168] width 302 height 24
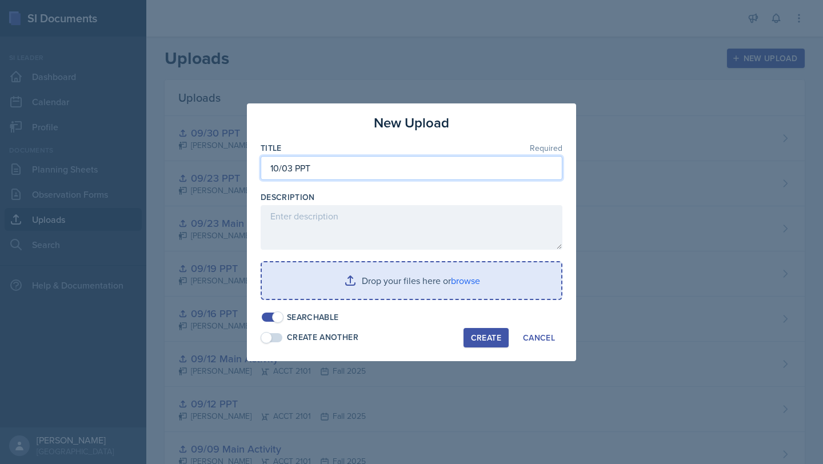
type input "10/03 PPT"
click at [456, 278] on input "file" at bounding box center [412, 280] width 300 height 37
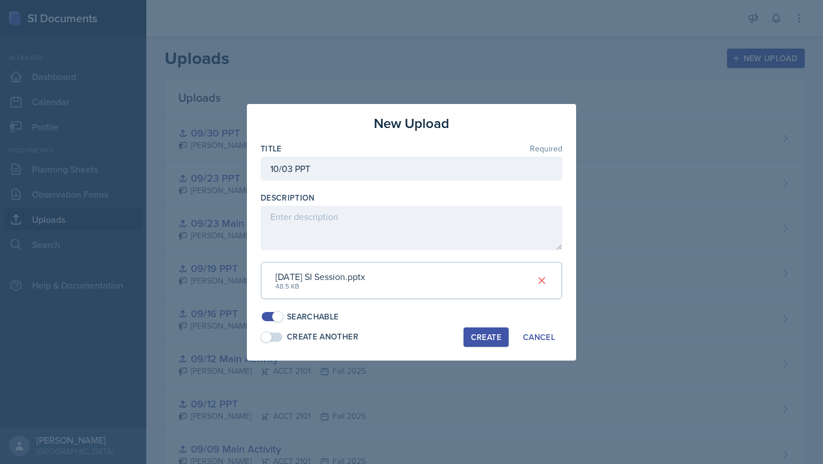
click at [482, 346] on div "New Upload Title Required 10/03 PPT Description [DATE] SI Session.pptx 48.5 KB …" at bounding box center [411, 232] width 329 height 257
click at [476, 336] on div "Create" at bounding box center [486, 337] width 30 height 9
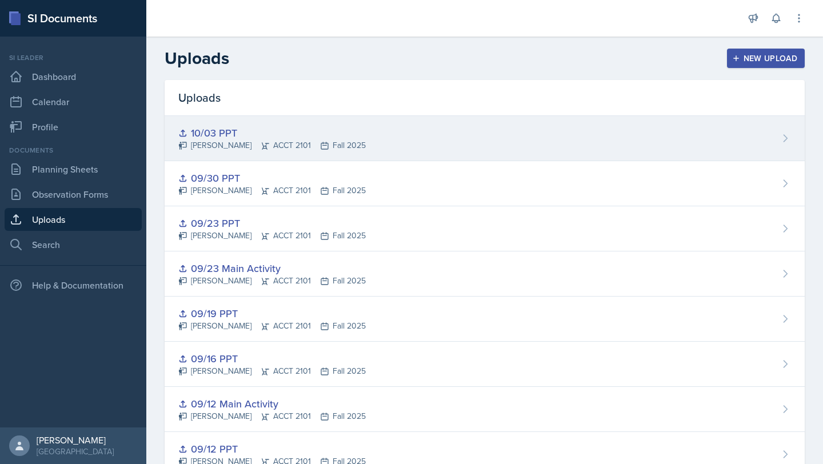
click at [260, 137] on div "10/03 PPT" at bounding box center [272, 132] width 188 height 15
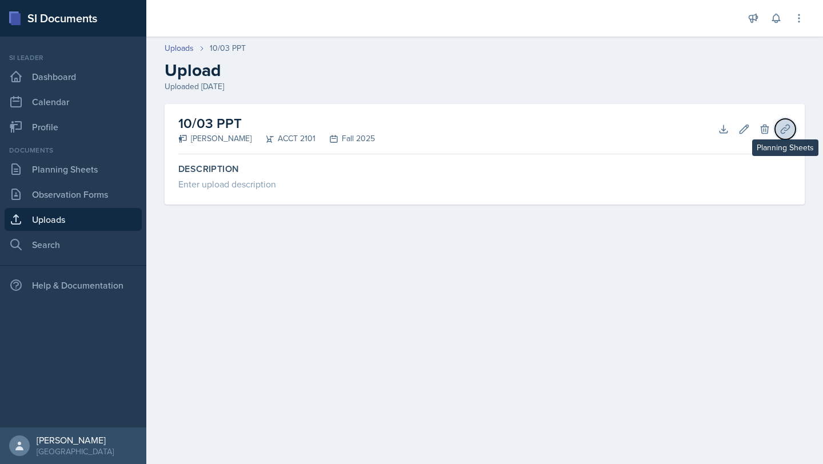
click at [791, 127] on icon at bounding box center [785, 128] width 11 height 11
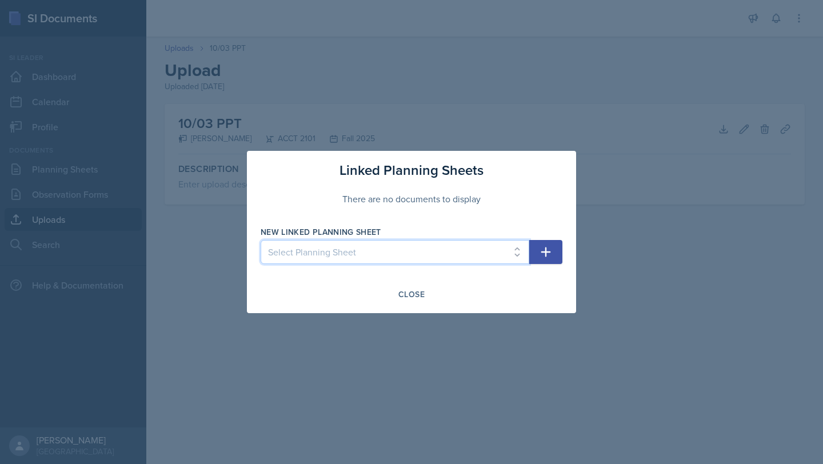
click at [501, 256] on select "Select Planning Sheet Oct 3rd, 2025 Sep 30th, 2025 Sep 26th, 2025 Sep 23rd, 202…" at bounding box center [395, 252] width 269 height 24
select select "a286d1f3-ee5e-4d25-ab87-c69954a5ce4d"
click at [261, 240] on select "Select Planning Sheet Oct 3rd, 2025 Sep 30th, 2025 Sep 26th, 2025 Sep 23rd, 202…" at bounding box center [395, 252] width 269 height 24
click at [549, 257] on icon "button" at bounding box center [546, 252] width 14 height 14
select select
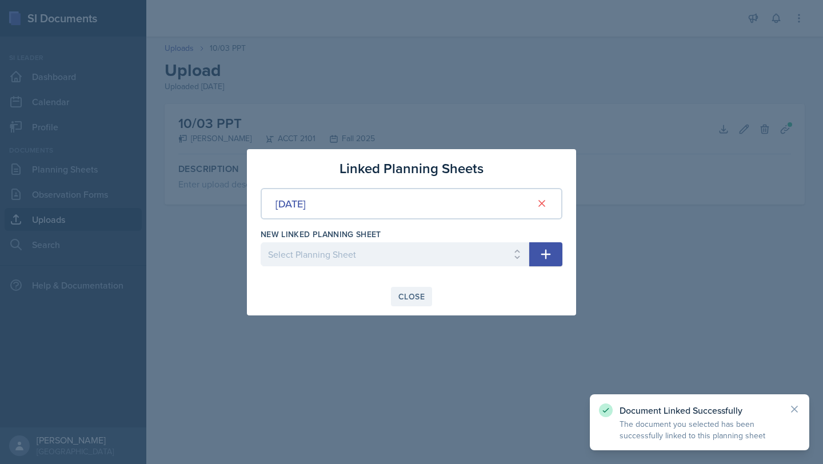
click at [423, 302] on button "Close" at bounding box center [411, 296] width 41 height 19
